Goal: Check status: Check status

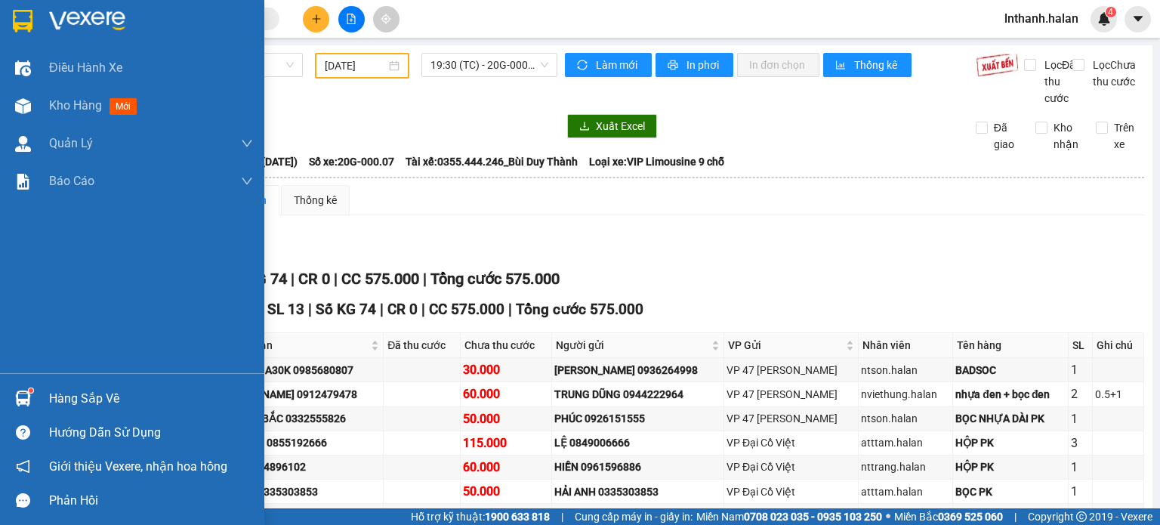
click at [41, 398] on div "Hàng sắp về" at bounding box center [132, 398] width 264 height 34
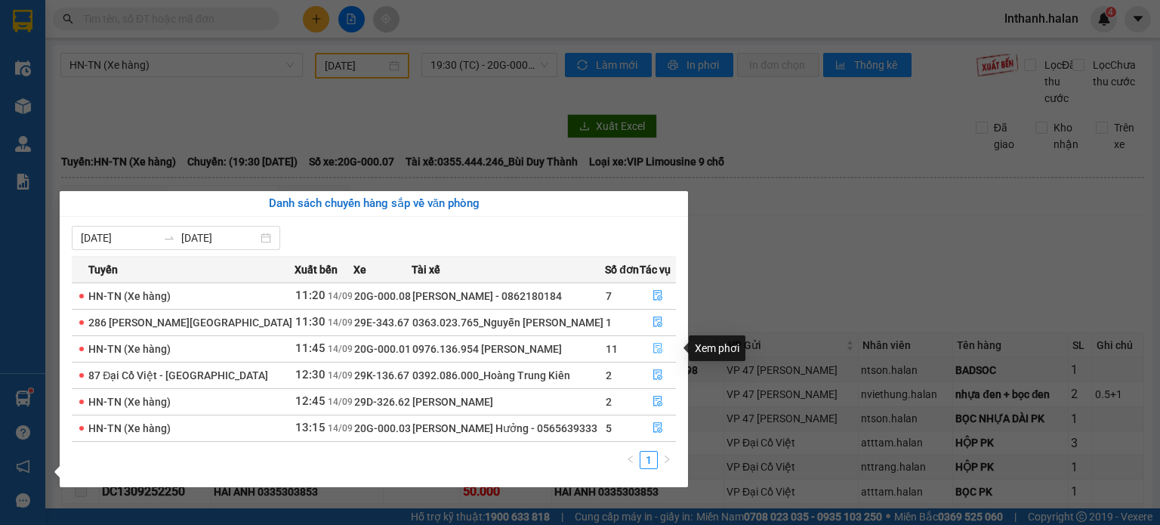
click at [653, 347] on icon "file-done" at bounding box center [657, 349] width 9 height 11
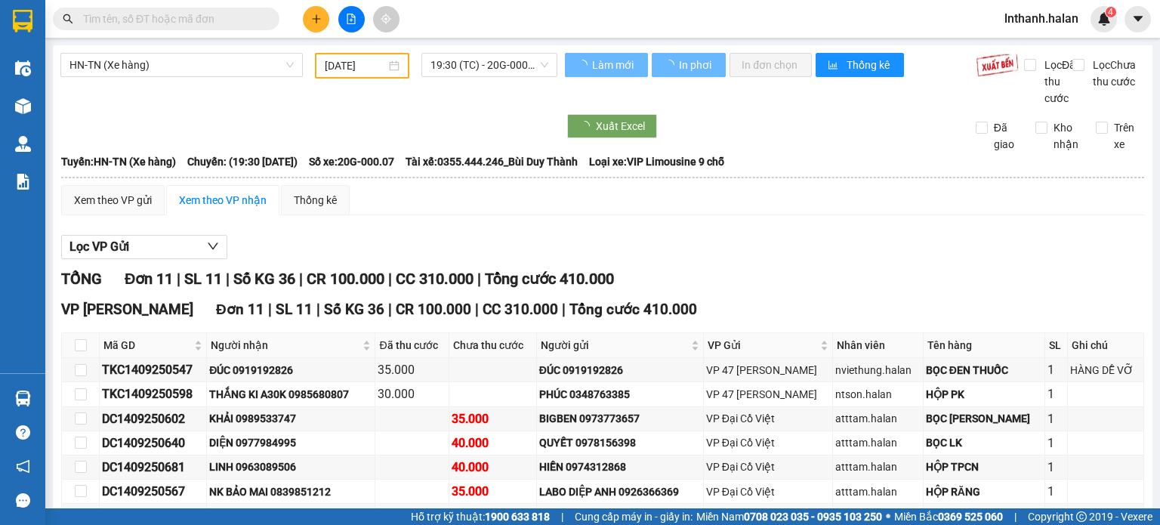
type input "[DATE]"
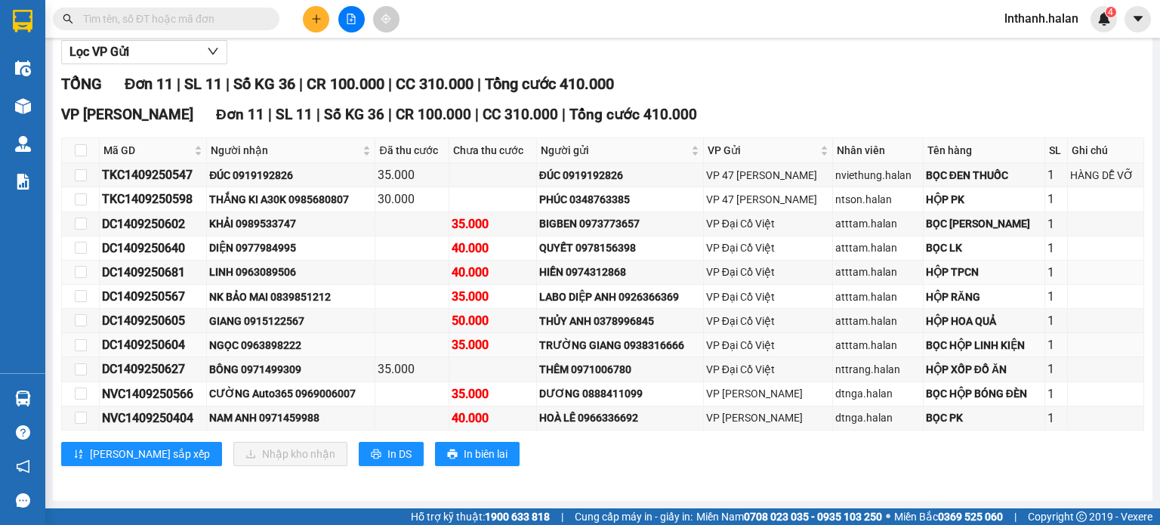
scroll to position [208, 0]
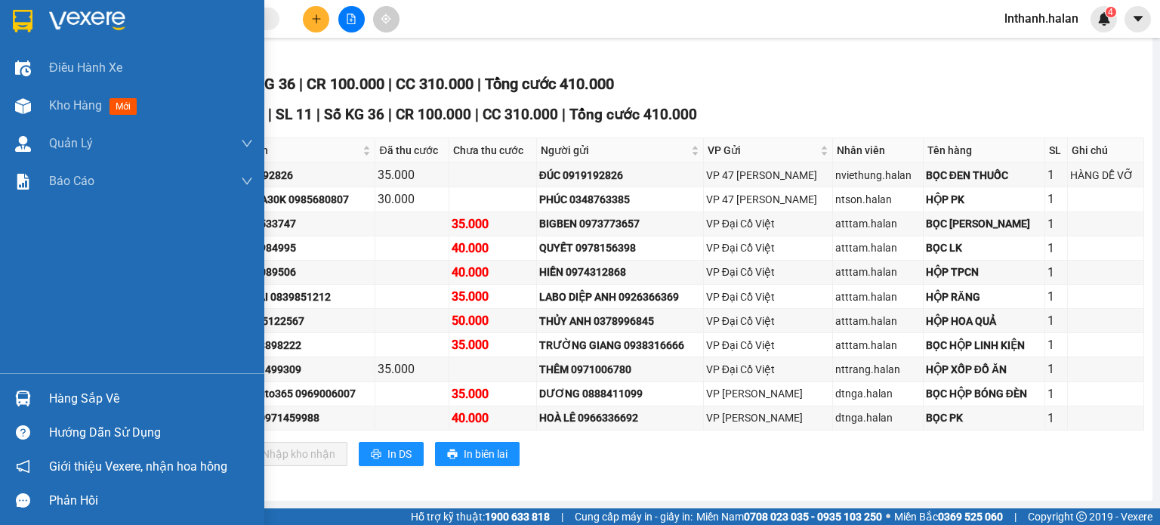
click at [24, 391] on img at bounding box center [23, 399] width 16 height 16
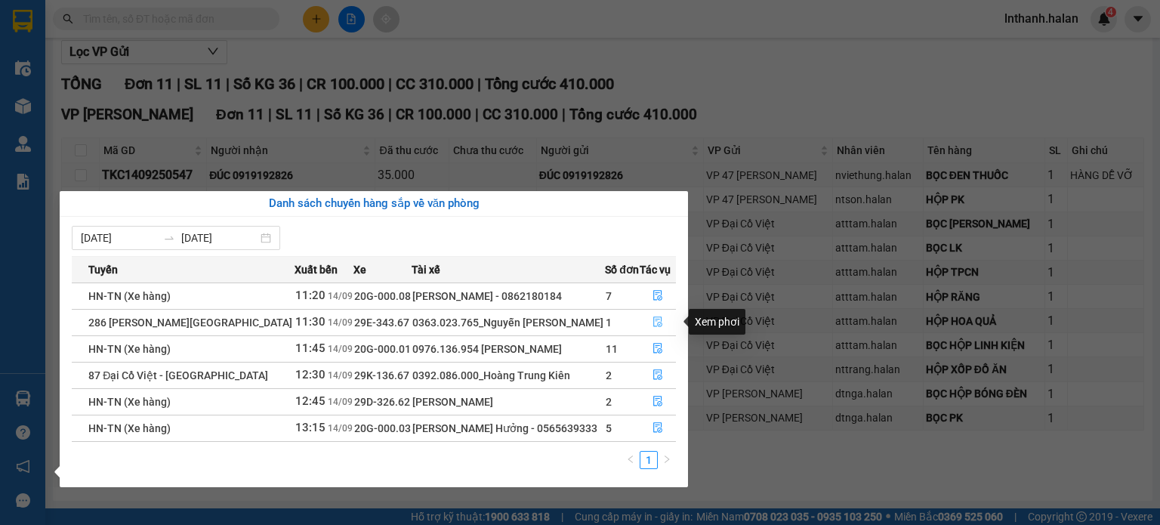
click at [653, 322] on icon "file-done" at bounding box center [658, 322] width 11 height 11
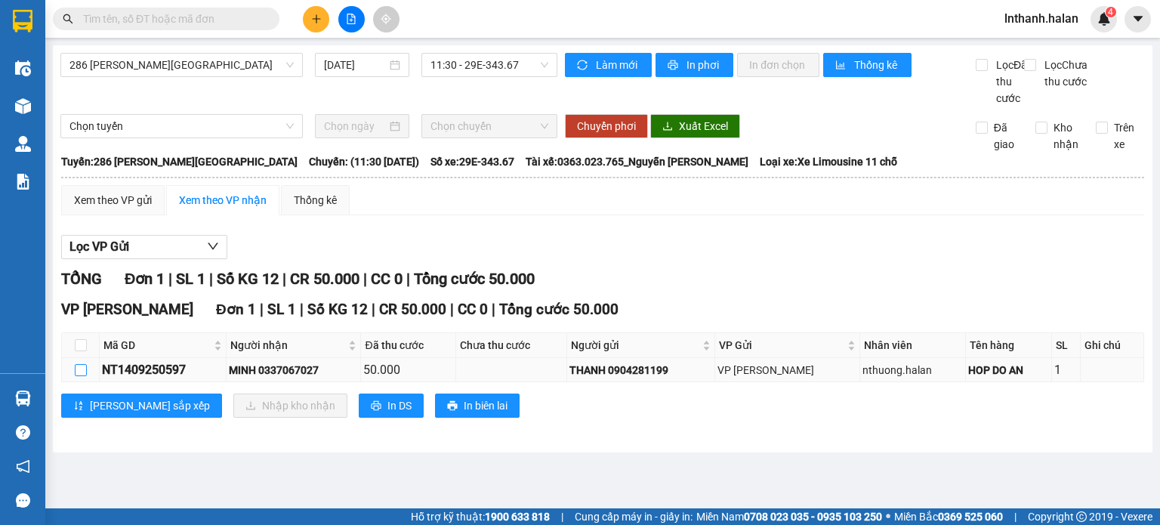
click at [82, 376] on input "checkbox" at bounding box center [81, 370] width 12 height 12
checkbox input "true"
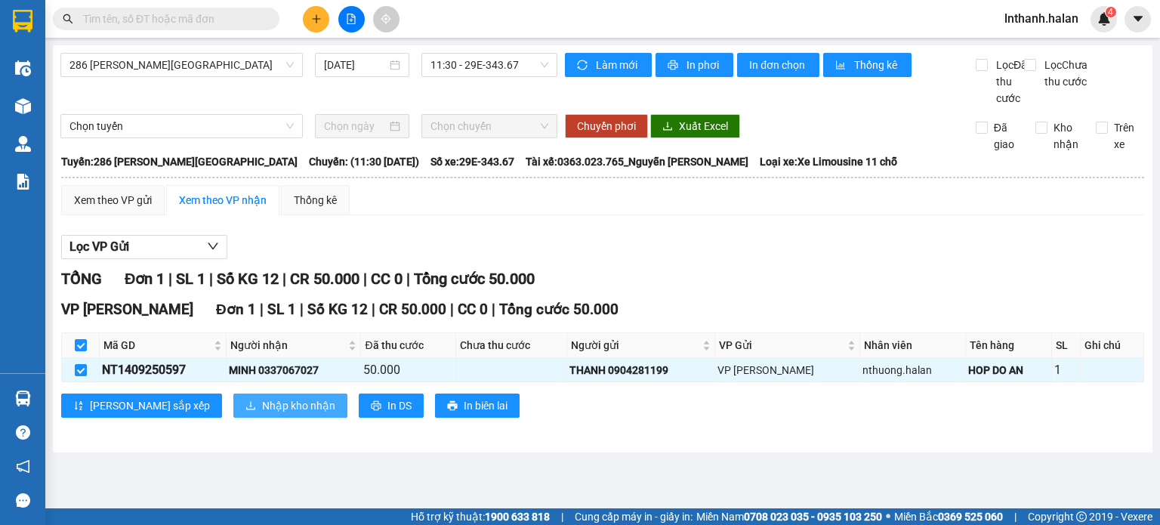
click at [262, 414] on span "Nhập kho nhận" at bounding box center [298, 405] width 73 height 17
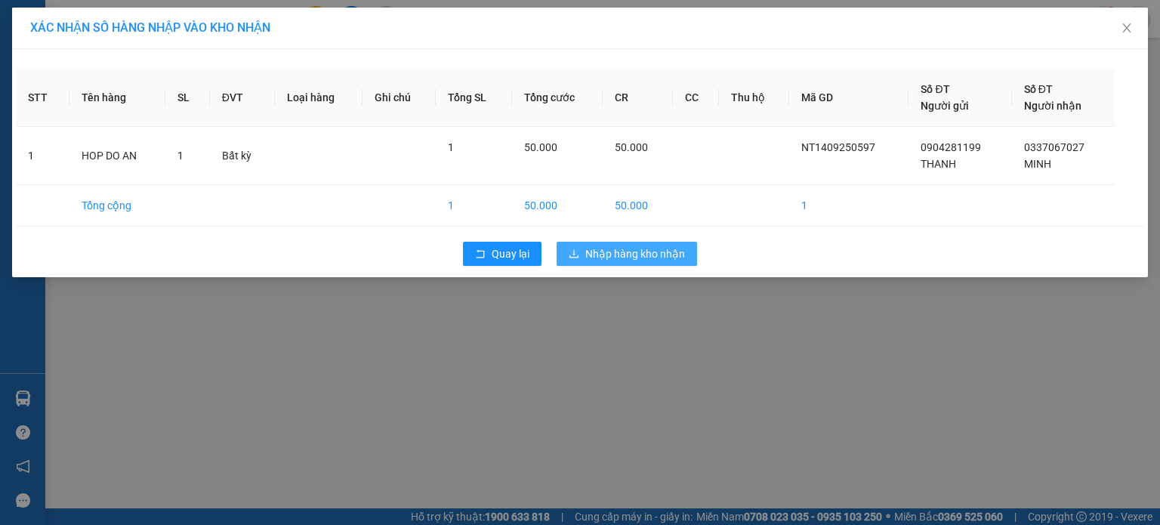
click at [589, 255] on span "Nhập hàng kho nhận" at bounding box center [635, 254] width 100 height 17
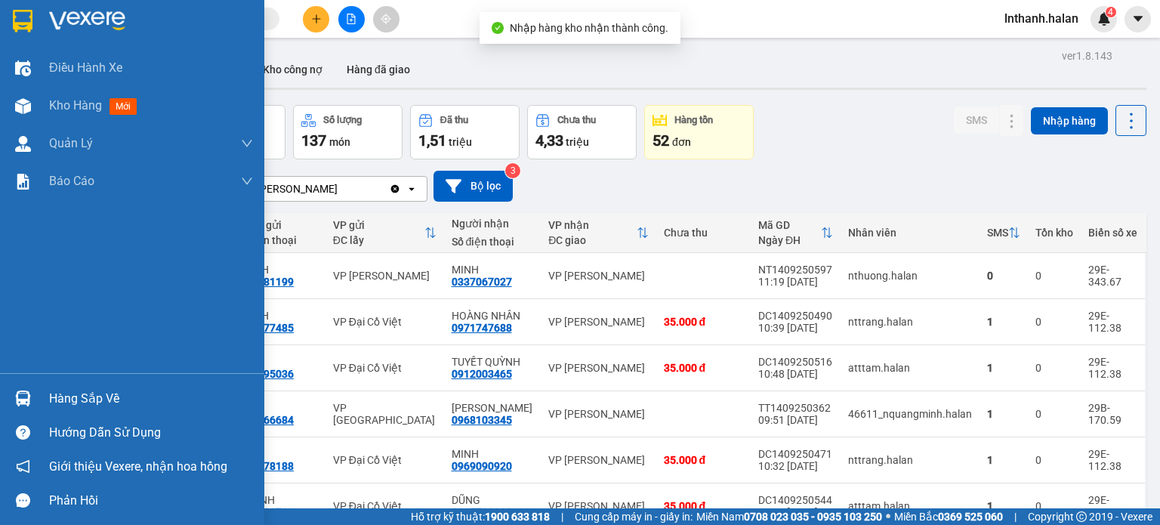
click at [27, 394] on img at bounding box center [23, 399] width 16 height 16
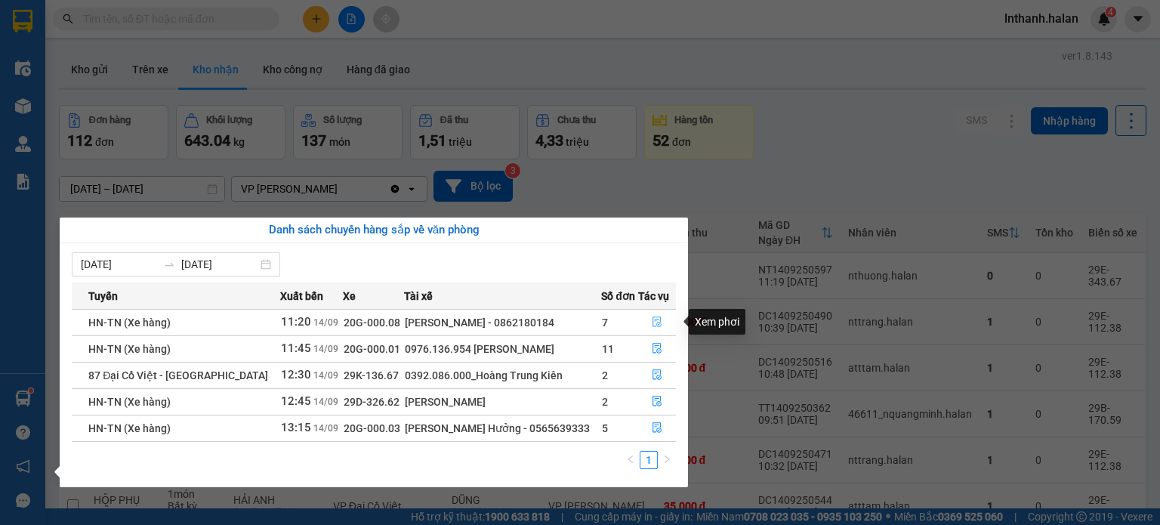
click at [653, 322] on icon "file-done" at bounding box center [657, 322] width 11 height 11
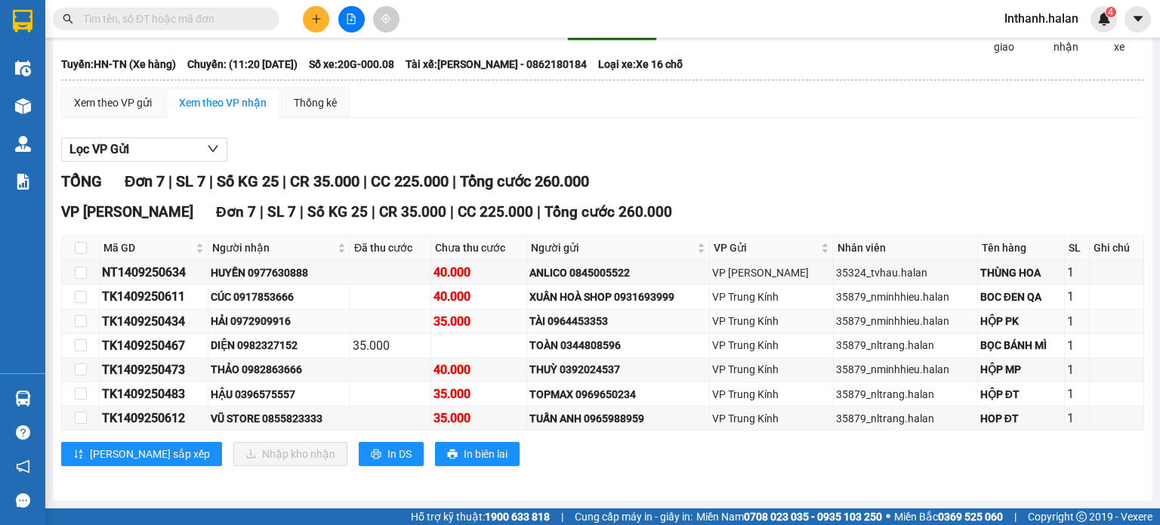
scroll to position [112, 0]
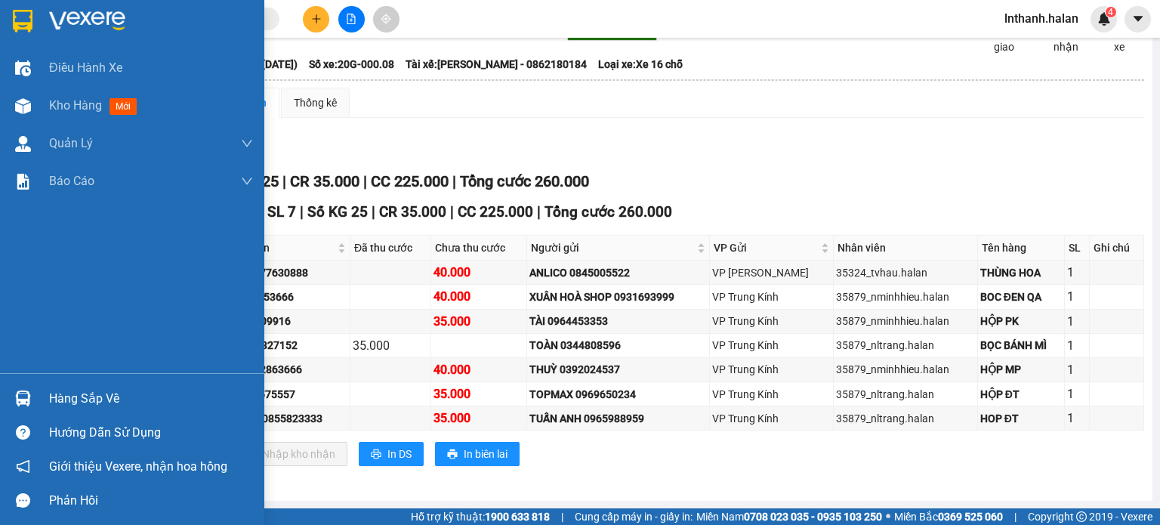
click at [29, 392] on img at bounding box center [23, 399] width 16 height 16
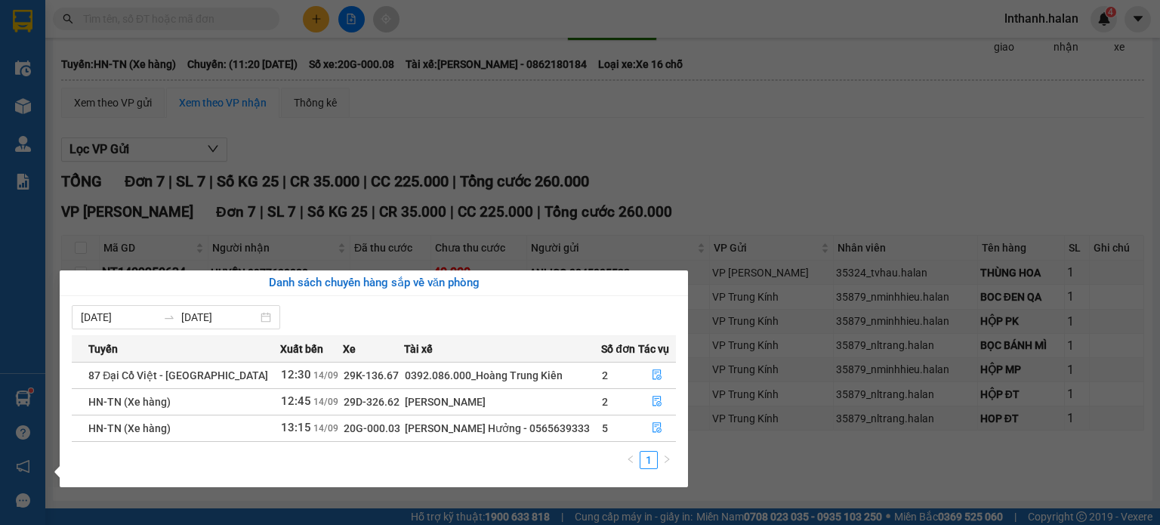
click at [780, 162] on section "Kết quả tìm kiếm ( 0 ) Bộ lọc Thuộc VP này No Data lnthanh.halan 4 Điều hành xe…" at bounding box center [580, 262] width 1160 height 525
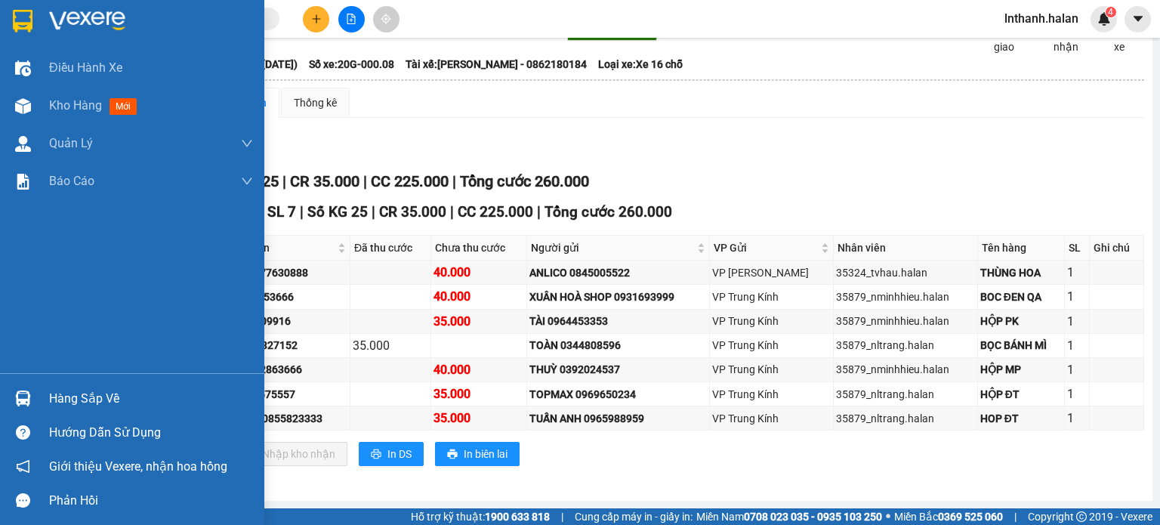
click at [45, 404] on div "Hàng sắp về" at bounding box center [132, 398] width 264 height 34
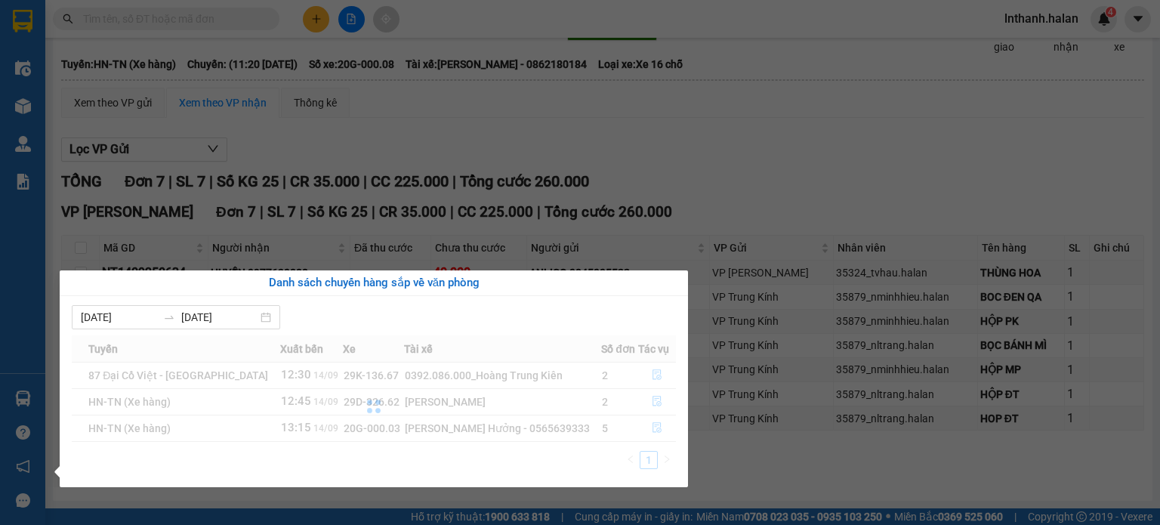
click at [768, 187] on section "Kết quả tìm kiếm ( 0 ) Bộ lọc Thuộc VP này No Data lnthanh.halan 4 Điều hành xe…" at bounding box center [580, 262] width 1160 height 525
